Goal: Navigation & Orientation: Find specific page/section

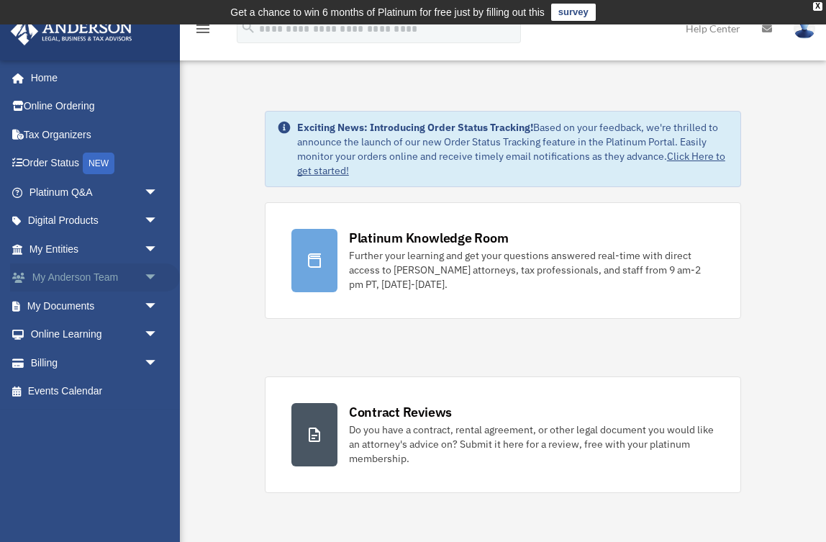
click at [83, 275] on link "My [PERSON_NAME] Team arrow_drop_down" at bounding box center [95, 277] width 170 height 29
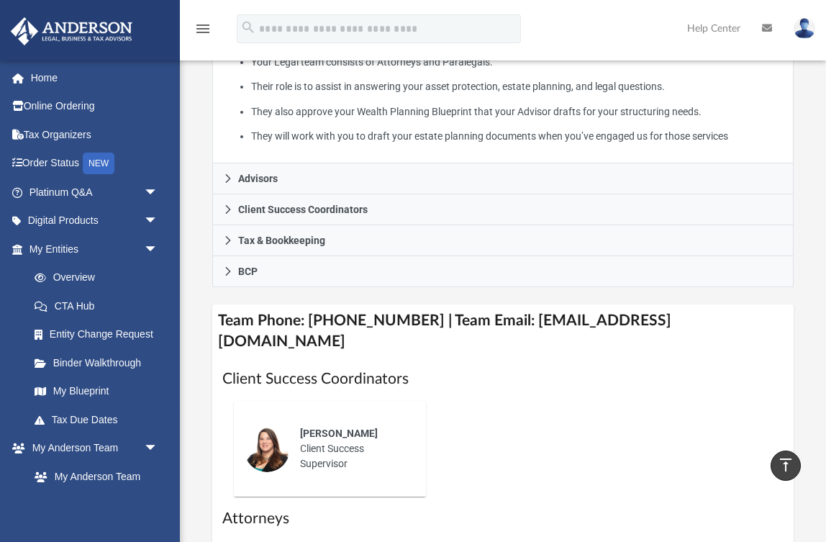
scroll to position [421, 0]
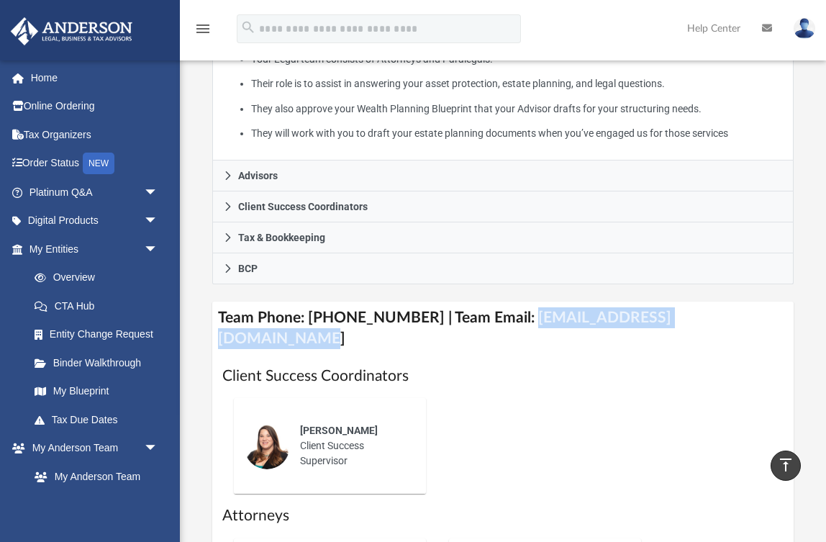
drag, startPoint x: 723, startPoint y: 314, endPoint x: 510, endPoint y: 307, distance: 213.0
click at [510, 307] on h4 "Team Phone: (725) 201-7544 | Team Email: myteam@andersonadvisors.com" at bounding box center [502, 328] width 581 height 54
copy h4 "myteam@andersonadvisors.com"
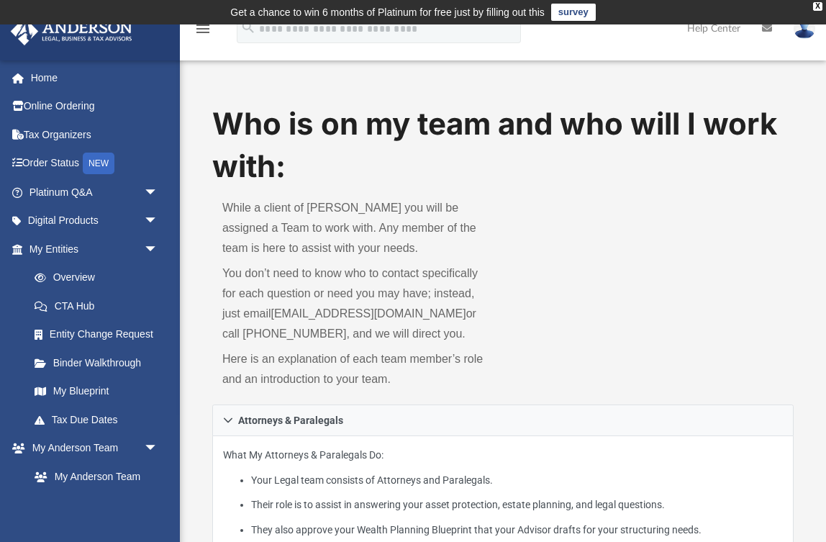
scroll to position [0, 0]
click at [70, 246] on link "My Entities arrow_drop_down" at bounding box center [95, 248] width 170 height 29
click at [80, 278] on link "Overview" at bounding box center [100, 277] width 160 height 29
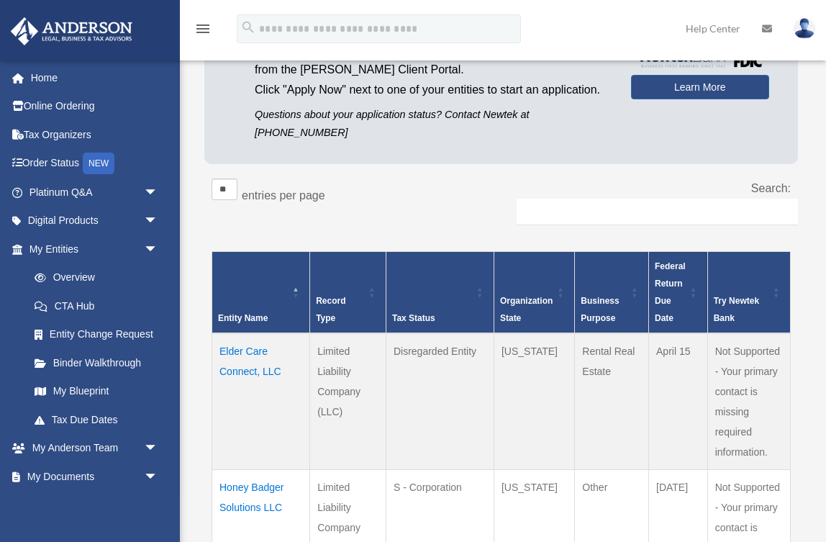
scroll to position [315, 0]
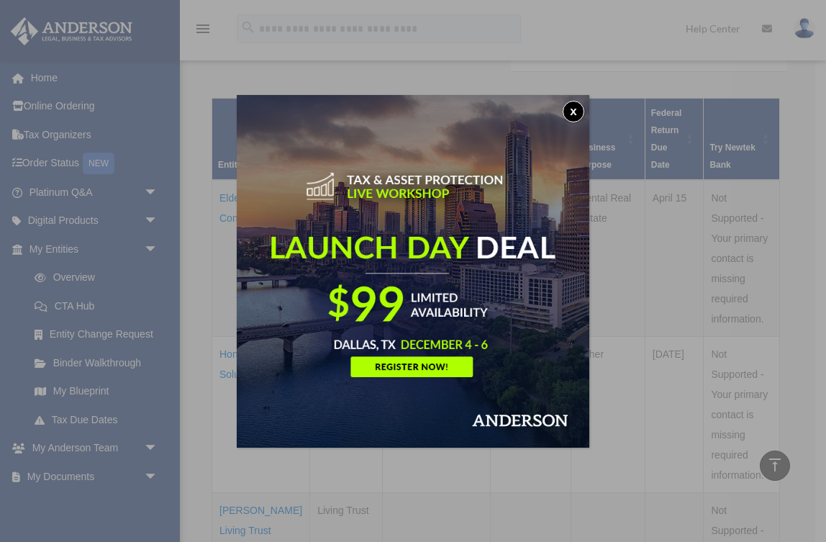
click at [573, 110] on button "x" at bounding box center [573, 112] width 22 height 22
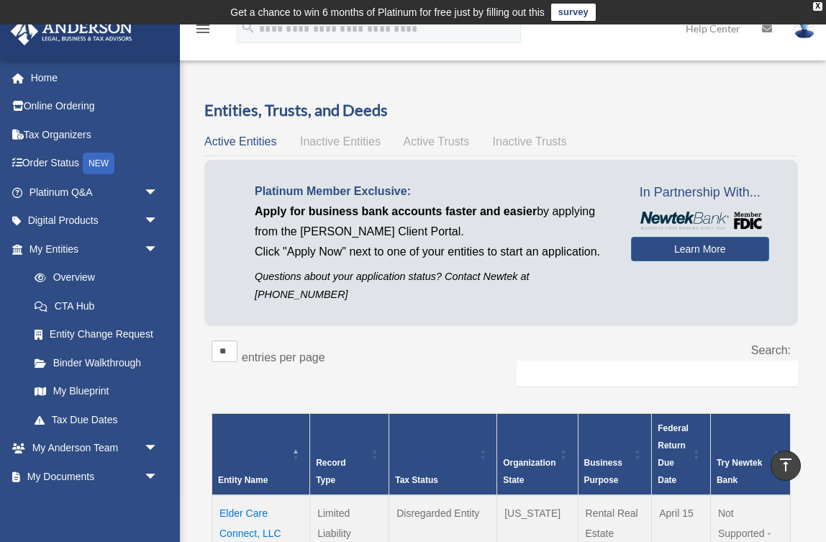
scroll to position [0, 0]
click at [353, 137] on span "Inactive Entities" at bounding box center [340, 141] width 81 height 12
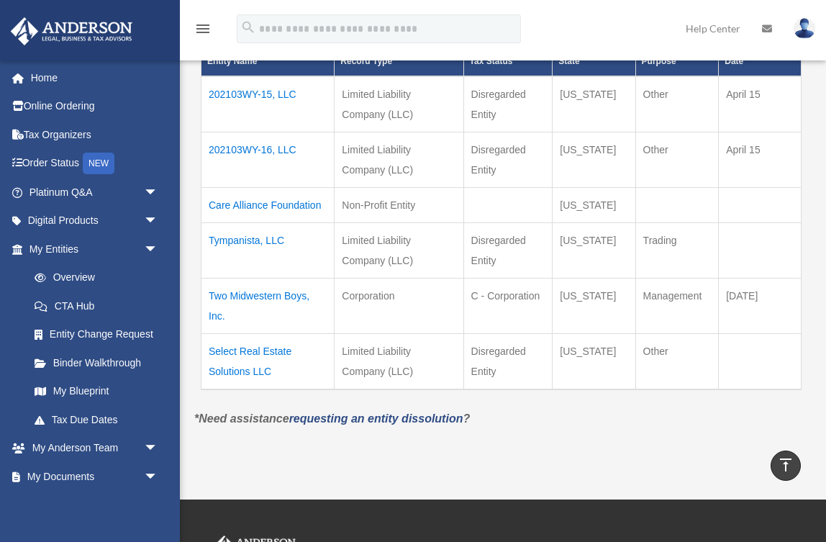
scroll to position [285, 0]
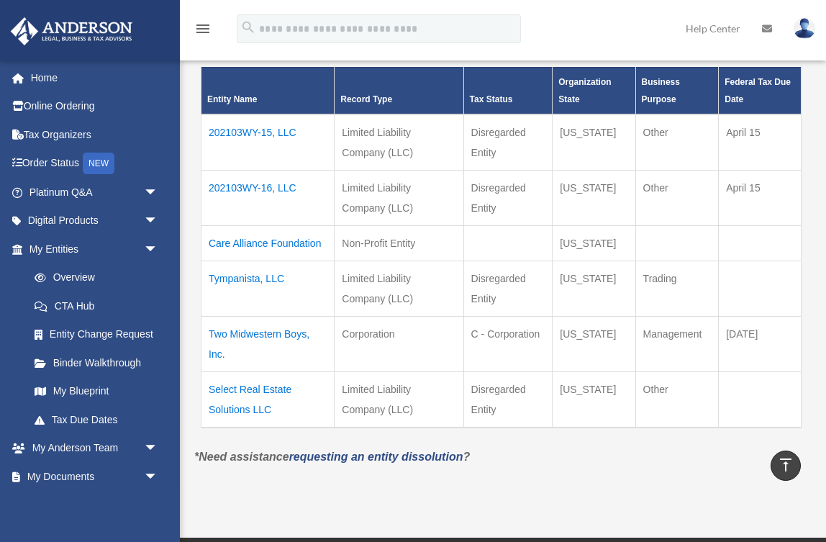
click at [260, 316] on td "Two Midwestern Boys, Inc." at bounding box center [267, 343] width 133 height 55
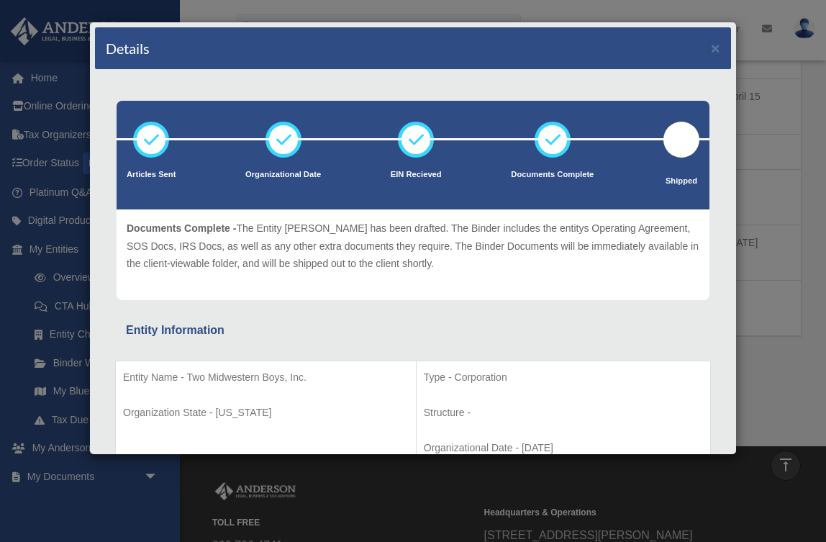
scroll to position [0, 0]
click at [711, 50] on button "×" at bounding box center [715, 47] width 9 height 15
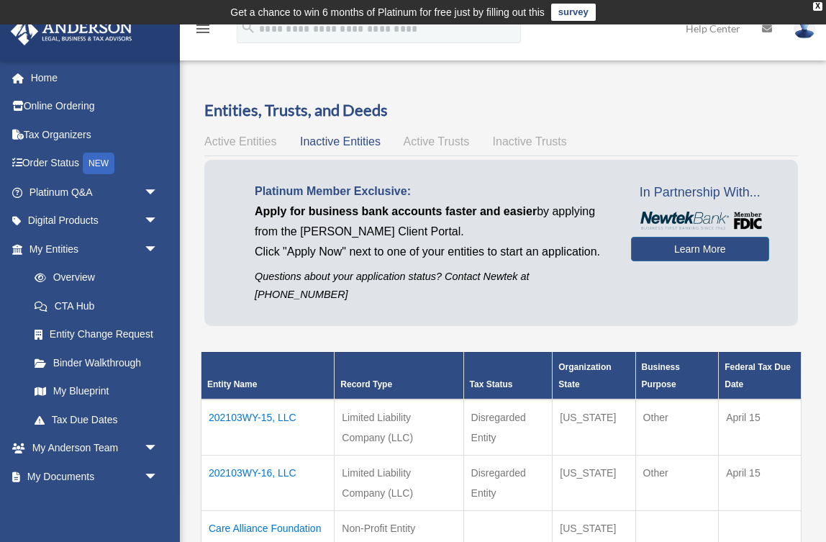
click at [251, 140] on span "Active Entities" at bounding box center [240, 141] width 72 height 12
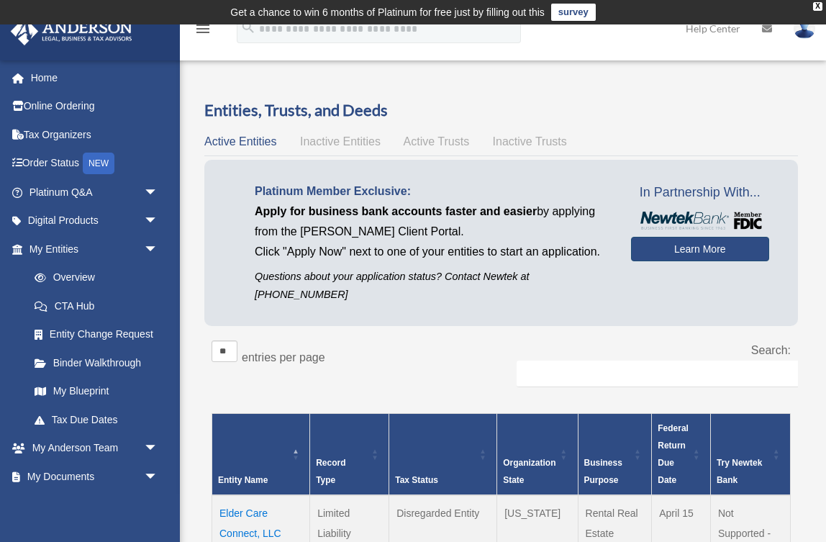
click at [696, 253] on link "Learn More" at bounding box center [700, 249] width 138 height 24
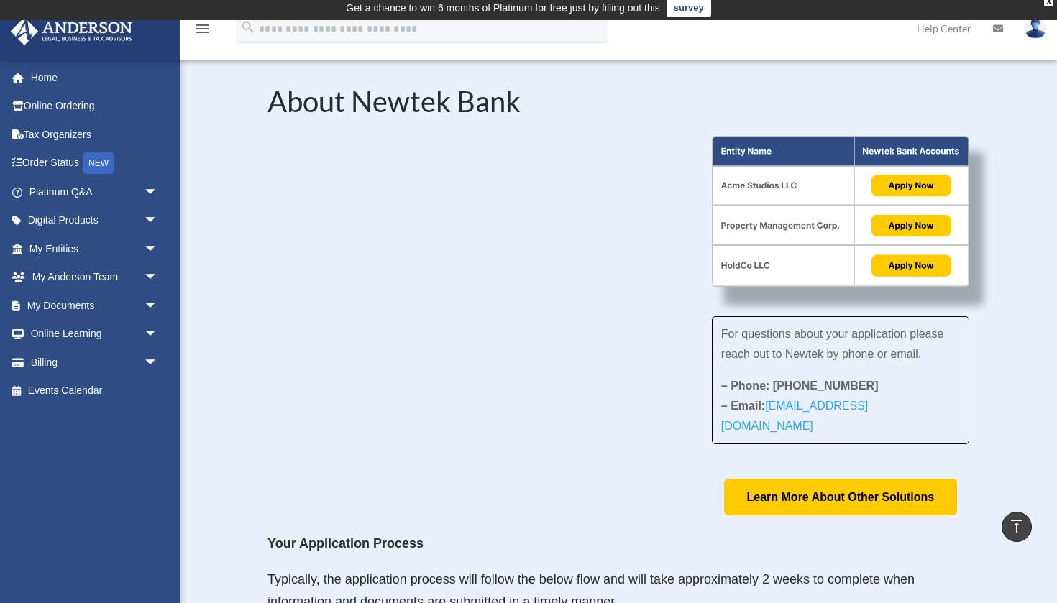
scroll to position [39, 0]
